Goal: Transaction & Acquisition: Purchase product/service

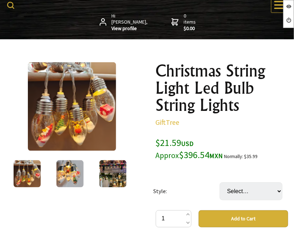
scroll to position [72, 0]
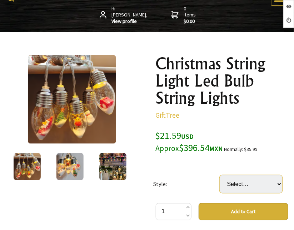
click at [251, 184] on select "Select… Christmas Tree" at bounding box center [251, 184] width 63 height 18
click at [282, 138] on div "$21.59 USD Approx $396.54 MXN Normally: $35.99" at bounding box center [222, 141] width 133 height 24
